Goal: Task Accomplishment & Management: Manage account settings

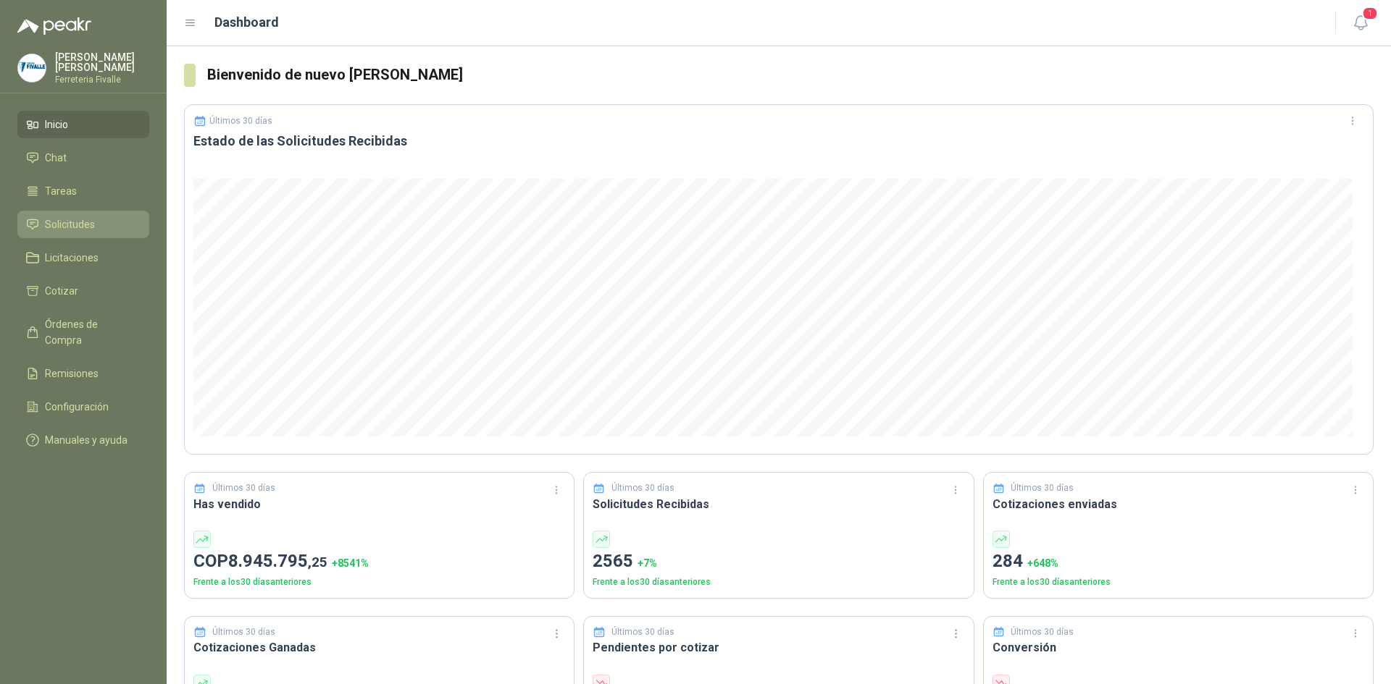
click at [71, 232] on span "Solicitudes" at bounding box center [70, 225] width 50 height 16
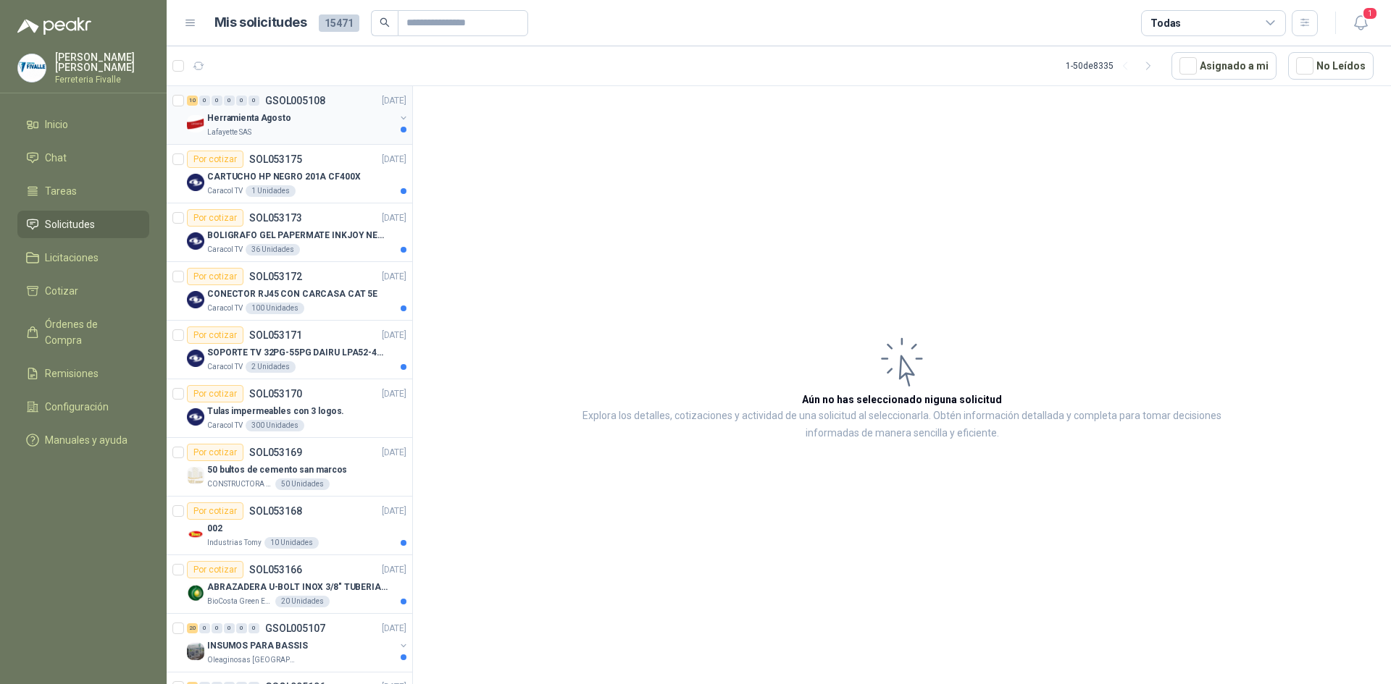
click at [302, 116] on div "Herramienta Agosto" at bounding box center [301, 117] width 188 height 17
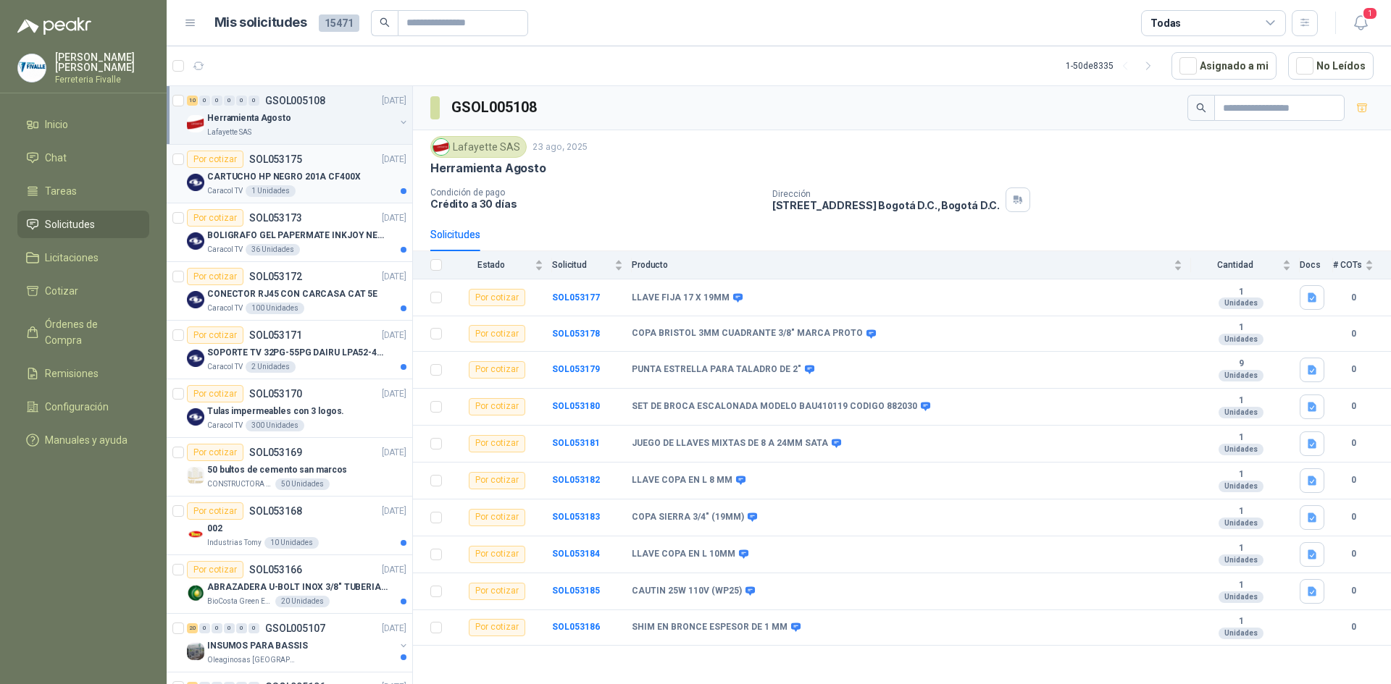
click at [320, 177] on p "CARTUCHO HP NEGRO 201A CF400X" at bounding box center [284, 177] width 154 height 14
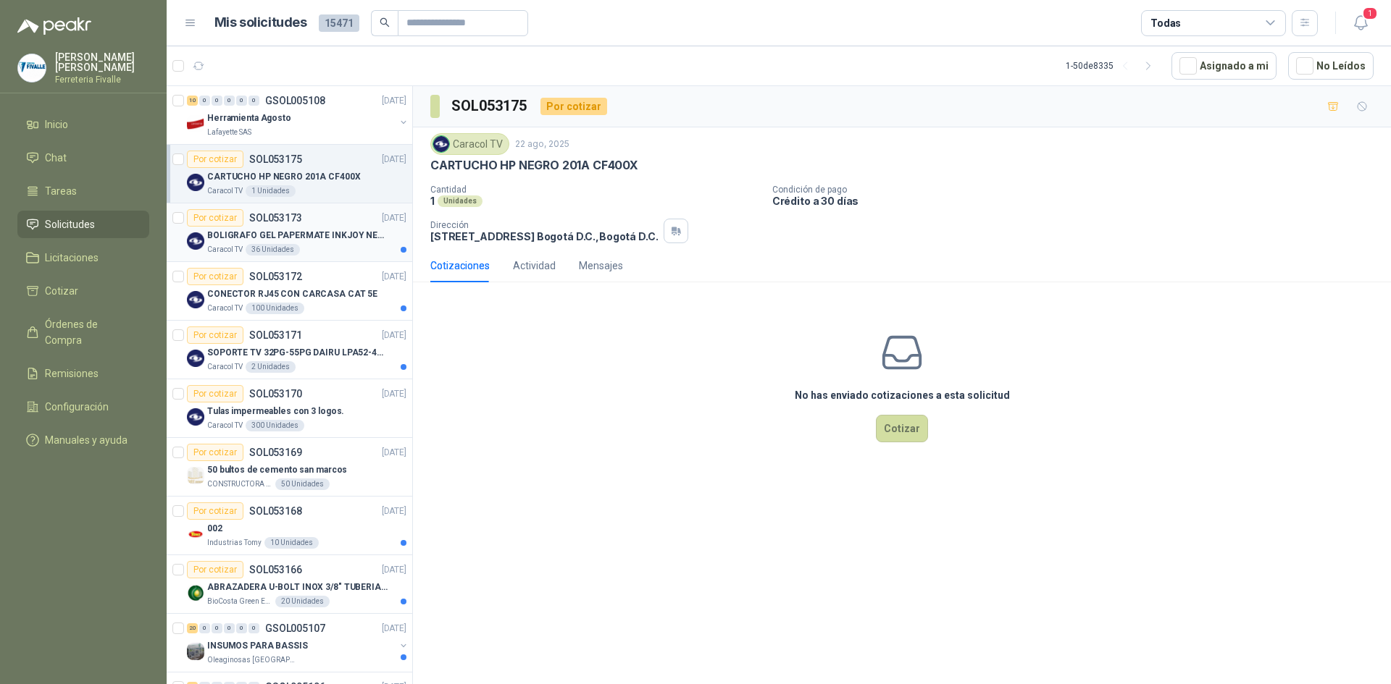
click at [303, 241] on p "BOLIGRAFO GEL PAPERMATE INKJOY NEGRO" at bounding box center [297, 236] width 180 height 14
click at [303, 306] on div "Caracol TV 100 Unidades" at bounding box center [306, 309] width 199 height 12
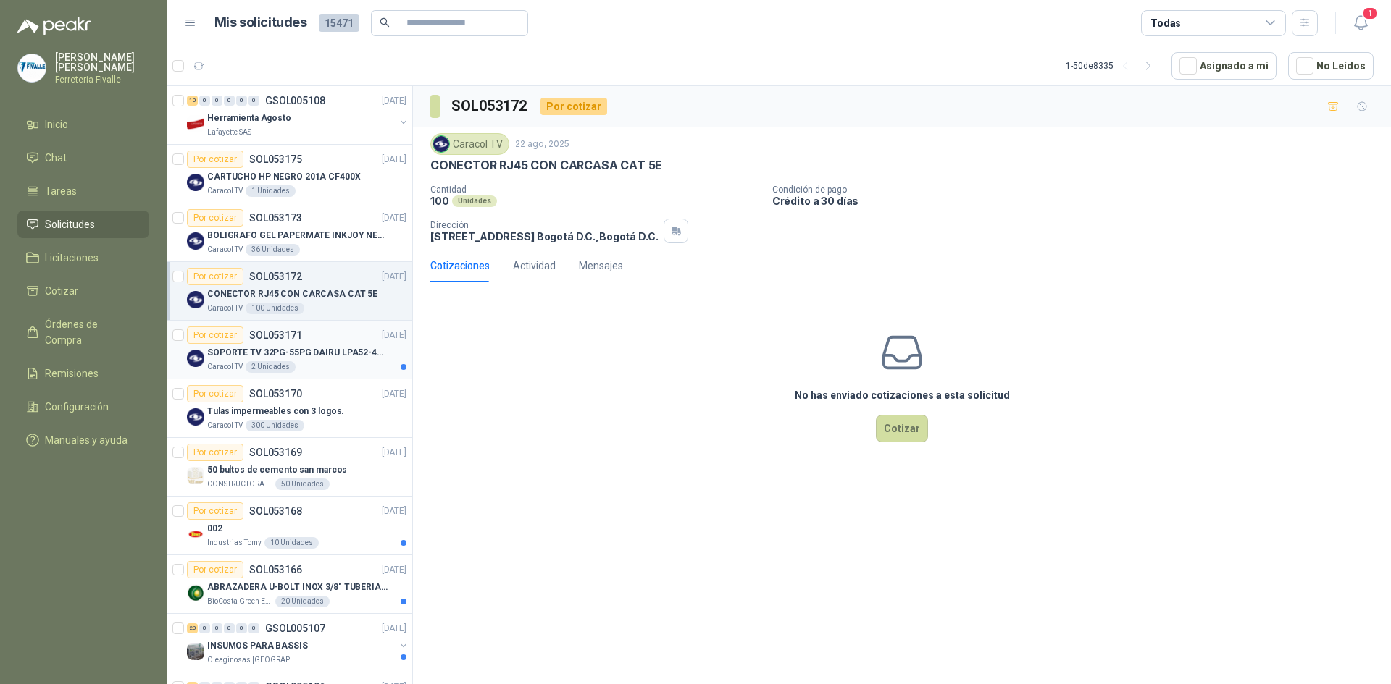
click at [314, 361] on div "SOPORTE TV 32PG-55PG DAIRU LPA52-446KIT2" at bounding box center [306, 352] width 199 height 17
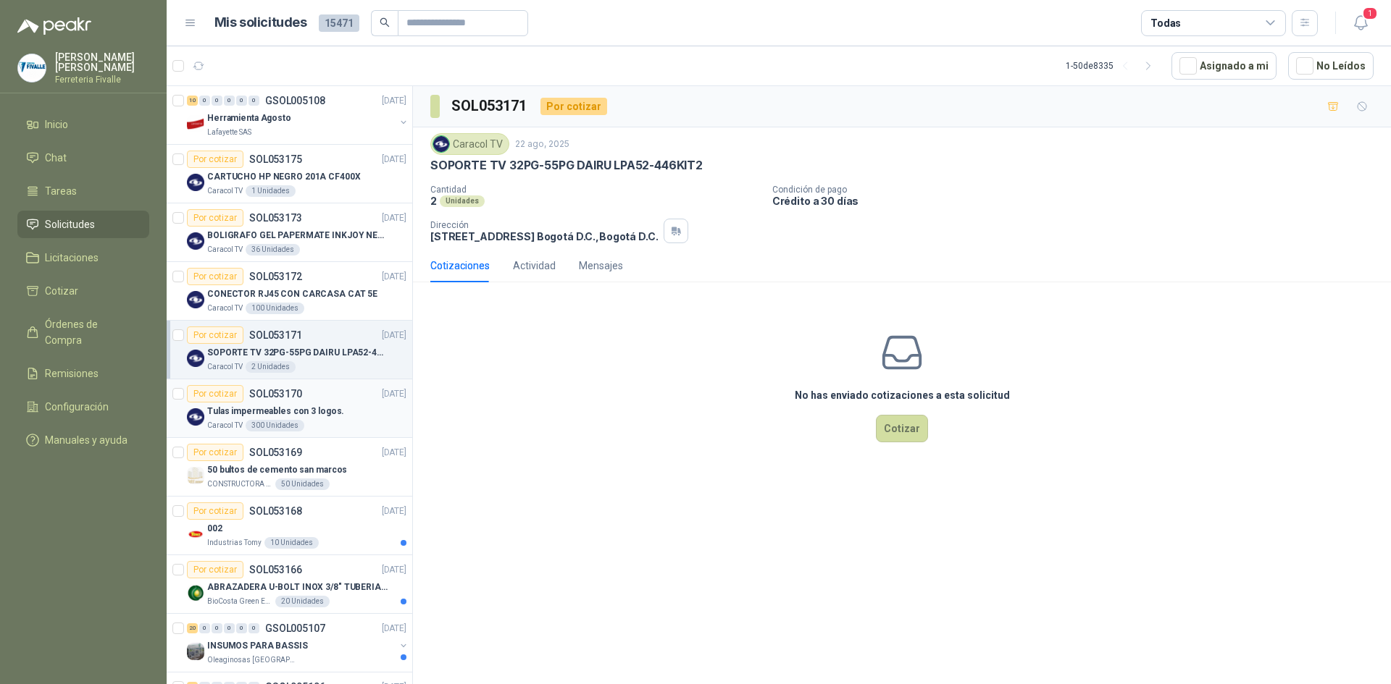
click at [317, 426] on div "Caracol TV 300 Unidades" at bounding box center [306, 426] width 199 height 12
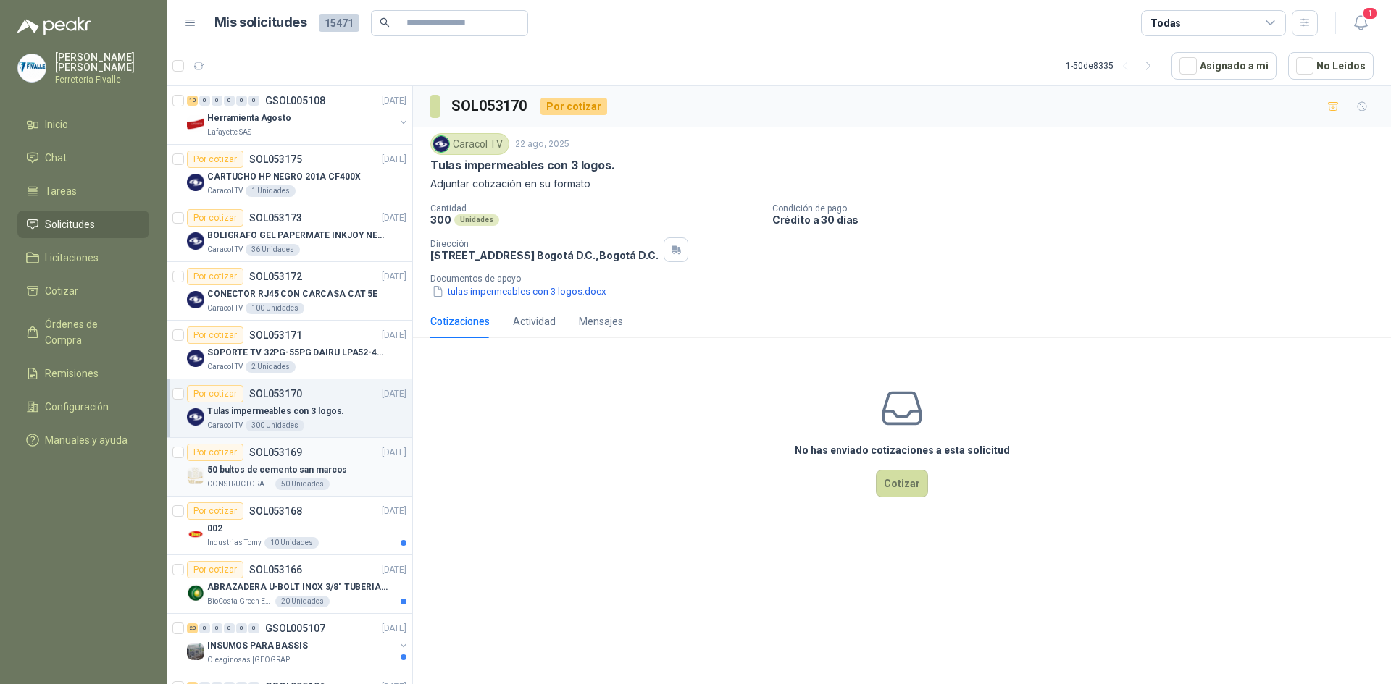
click at [346, 475] on div "50 bultos de cemento san marcos" at bounding box center [306, 469] width 199 height 17
